Goal: Find specific page/section: Find specific page/section

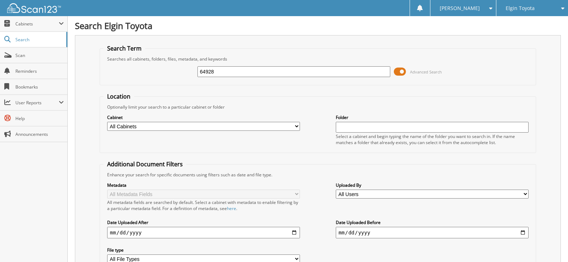
click at [547, 12] on div "Elgin Toyota" at bounding box center [532, 8] width 65 height 16
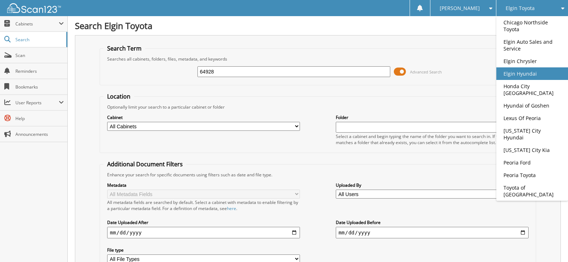
click at [538, 71] on link "Elgin Hyundai" at bounding box center [533, 73] width 72 height 13
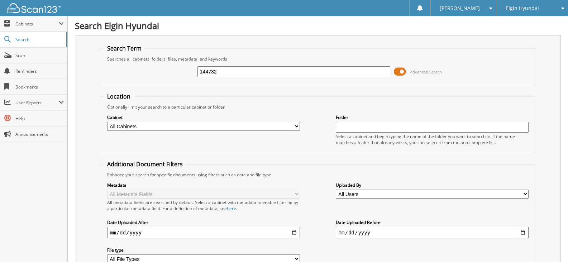
type input "144732"
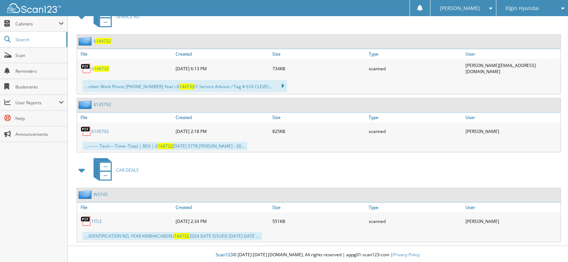
scroll to position [331, 0]
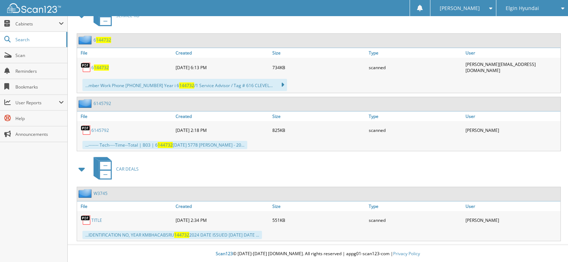
click at [99, 219] on link "TITLE" at bounding box center [96, 220] width 11 height 6
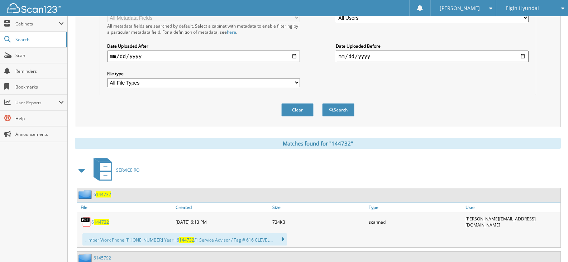
scroll to position [116, 0]
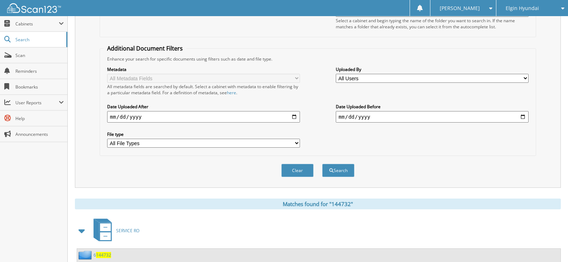
click at [529, 15] on div "Elgin Hyundai" at bounding box center [532, 8] width 65 height 16
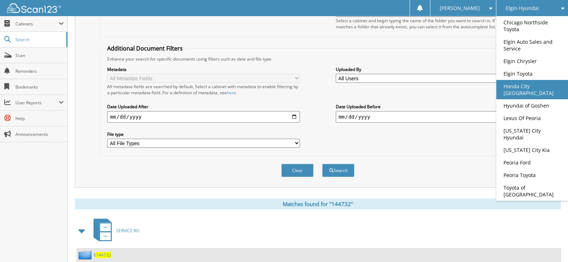
click at [508, 89] on link "Honda City [GEOGRAPHIC_DATA]" at bounding box center [533, 89] width 72 height 19
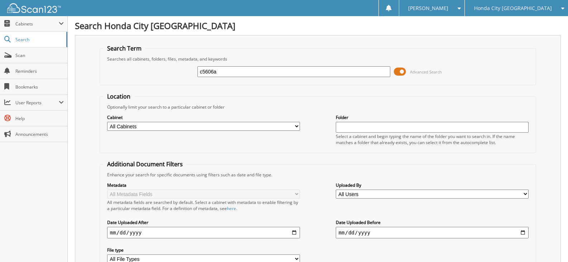
type input "c5606a"
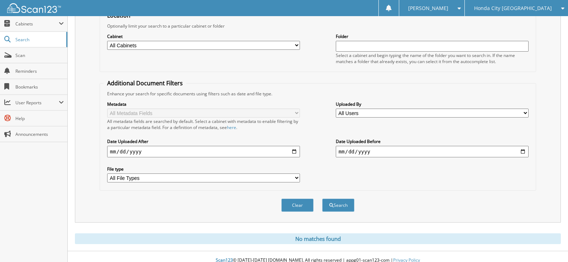
scroll to position [89, 0]
